Goal: Connect with others: Connect with others

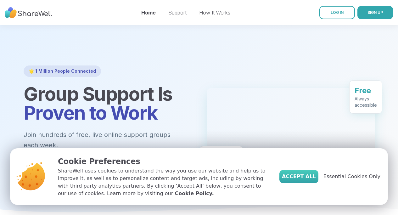
click at [308, 177] on span "Accept All" at bounding box center [299, 177] width 34 height 8
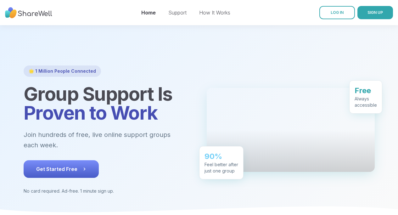
click at [54, 165] on span "Get Started Free" at bounding box center [61, 169] width 50 height 8
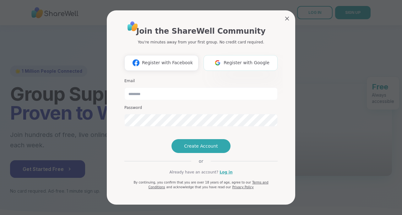
click at [254, 61] on span "Register with Google" at bounding box center [247, 62] width 46 height 7
click at [240, 63] on span "Register with Google" at bounding box center [247, 62] width 46 height 7
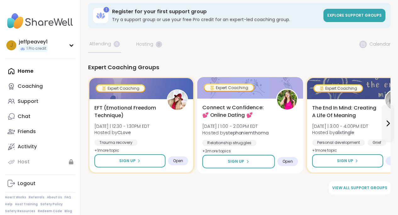
scroll to position [6, 0]
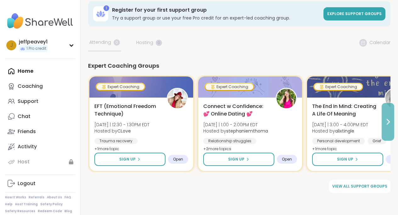
click at [388, 124] on icon at bounding box center [388, 122] width 8 height 8
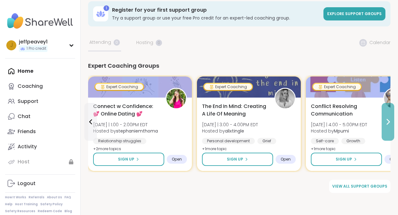
click at [388, 124] on icon at bounding box center [388, 122] width 8 height 8
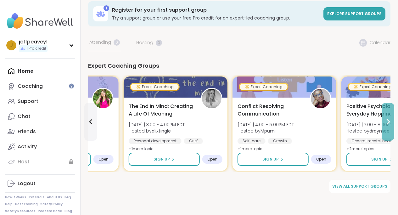
scroll to position [0, 0]
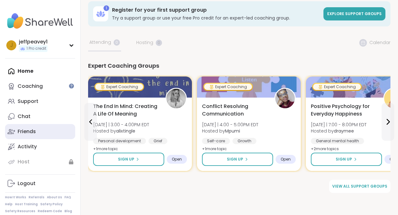
click at [39, 128] on link "Friends" at bounding box center [40, 131] width 70 height 15
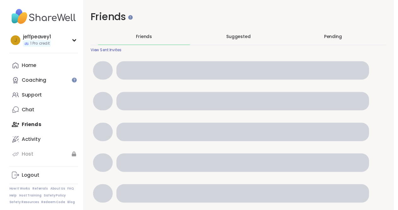
scroll to position [6, 0]
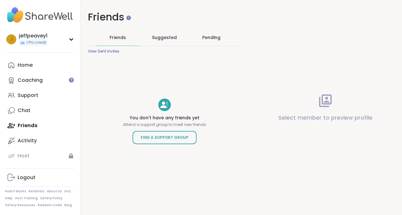
click at [161, 39] on span "Suggested" at bounding box center [164, 37] width 25 height 6
click at [160, 37] on span "Suggested" at bounding box center [164, 37] width 25 height 6
click at [212, 37] on div "Pending" at bounding box center [211, 37] width 18 height 6
click at [32, 142] on div "Activity" at bounding box center [27, 140] width 19 height 7
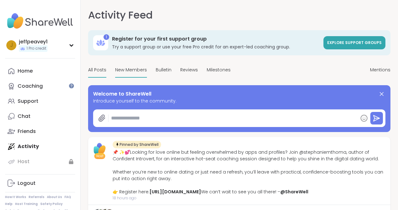
click at [129, 73] on span "New Members" at bounding box center [131, 70] width 32 height 7
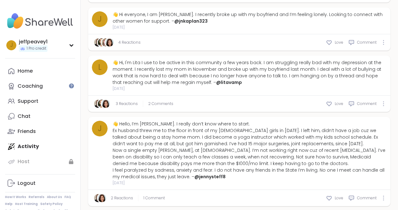
scroll to position [515, 0]
click at [108, 46] on img at bounding box center [109, 42] width 8 height 8
click at [162, 50] on div "4 Reactions Love Comment" at bounding box center [239, 42] width 302 height 16
click at [135, 45] on link "4 Reactions" at bounding box center [129, 42] width 22 height 6
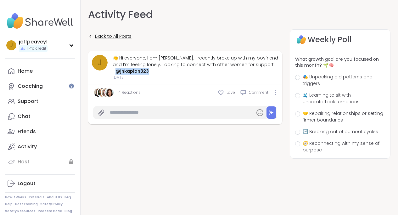
click at [91, 36] on icon at bounding box center [90, 36] width 4 height 4
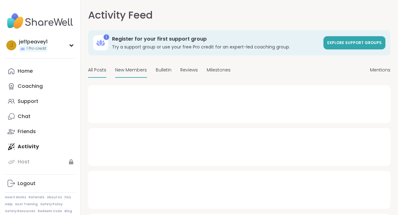
click at [127, 73] on span "New Members" at bounding box center [131, 70] width 32 height 7
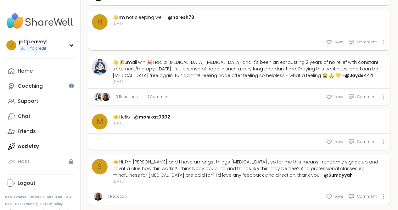
scroll to position [945, 0]
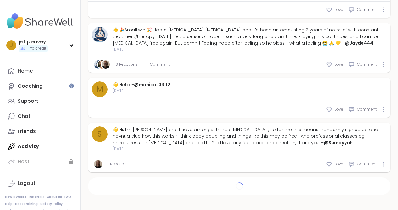
type textarea "*"
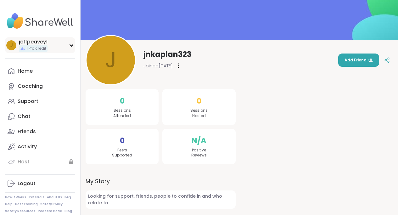
click at [66, 50] on div "j jeffpeavey1 1 Pro credit" at bounding box center [40, 45] width 70 height 16
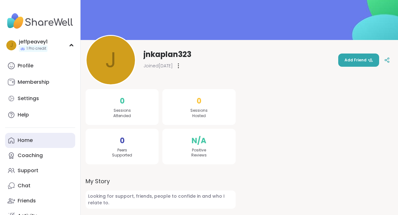
scroll to position [75, 0]
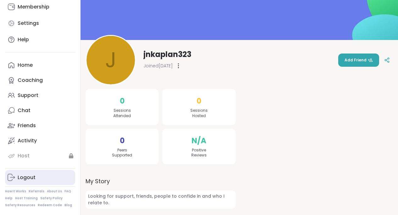
click at [22, 177] on div "Logout" at bounding box center [27, 177] width 18 height 7
